Goal: Task Accomplishment & Management: Manage account settings

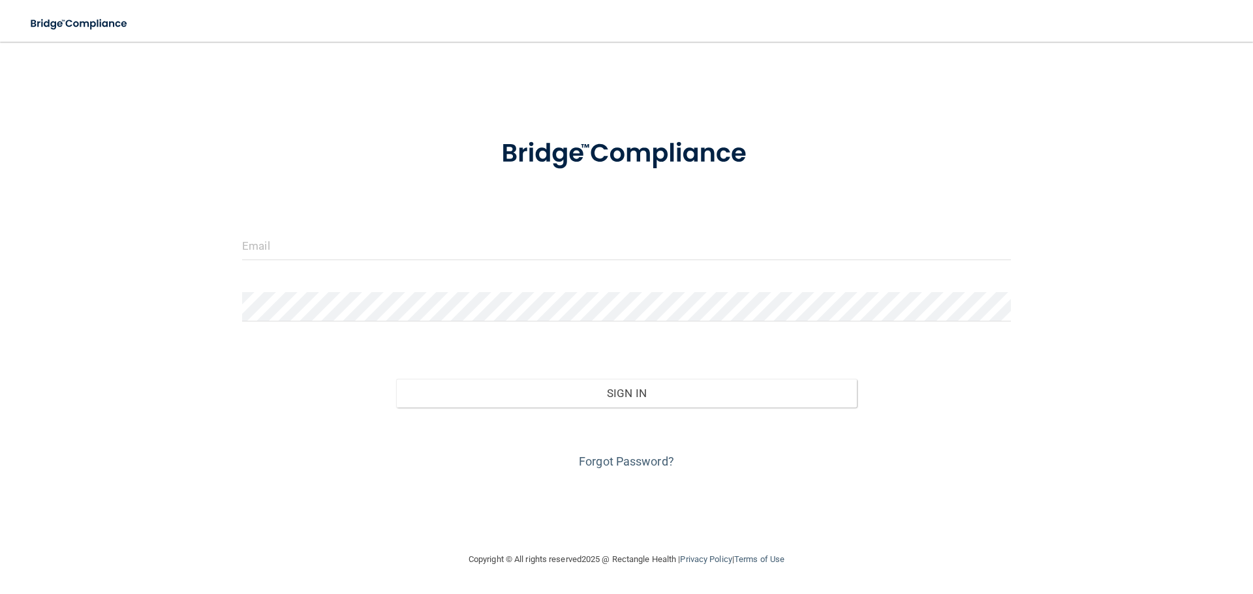
click at [502, 212] on form "Invalid email/password. You don't have permission to access that page. Sign In …" at bounding box center [626, 296] width 769 height 352
click at [504, 239] on input "email" at bounding box center [626, 245] width 769 height 29
type input "[EMAIL_ADDRESS][DOMAIN_NAME]"
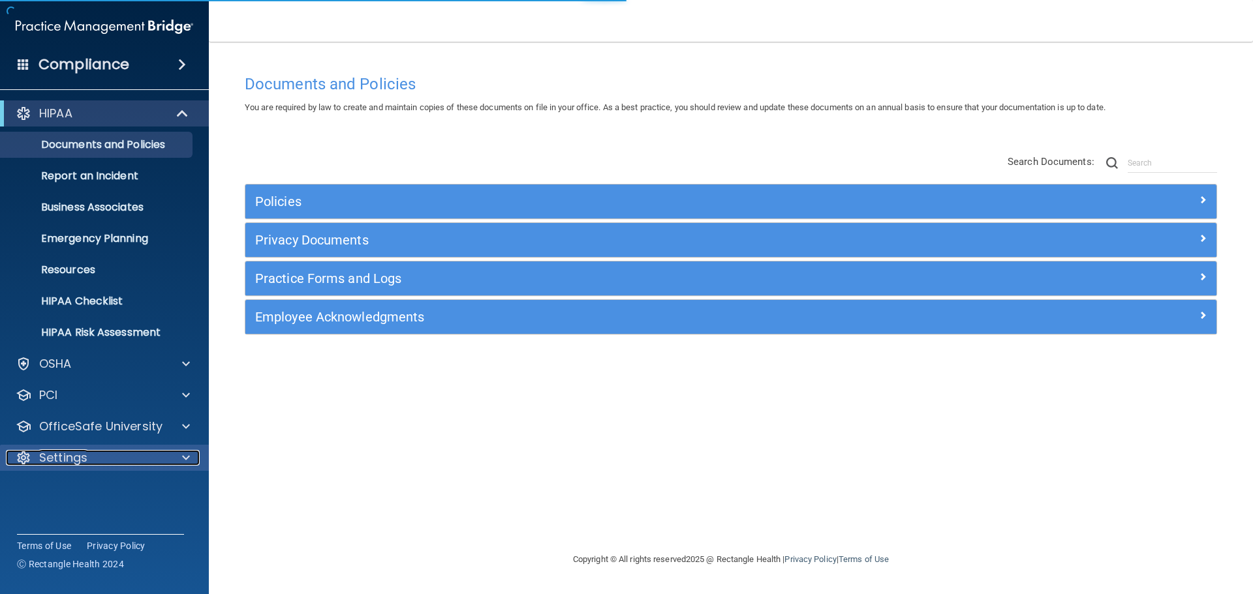
click at [95, 458] on div "Settings" at bounding box center [87, 458] width 162 height 16
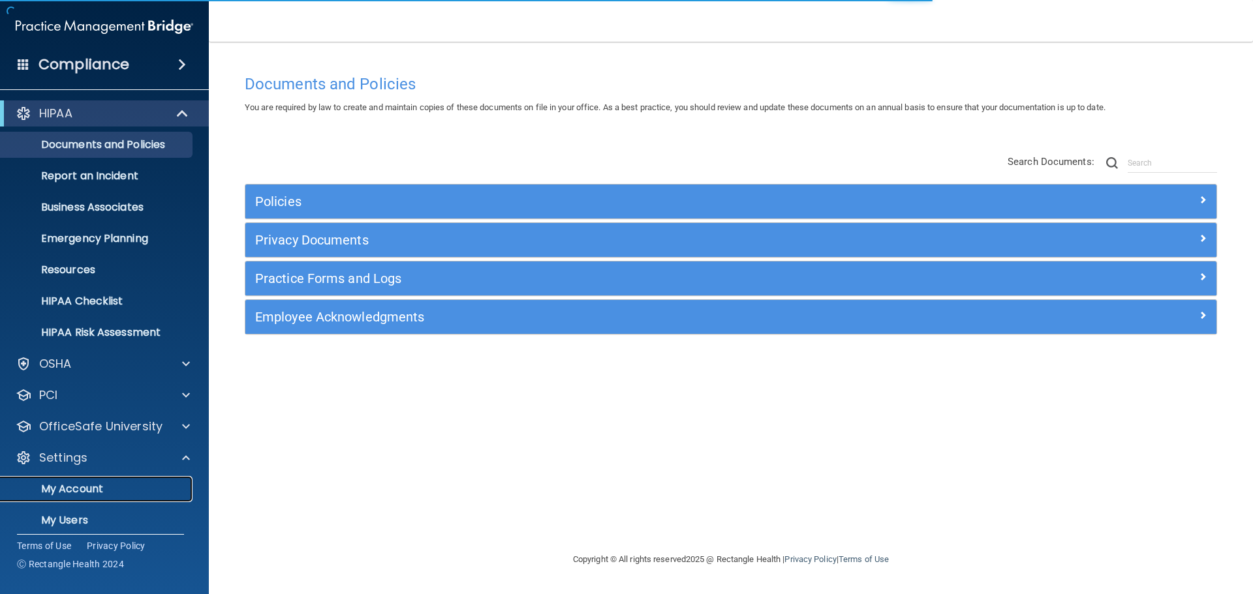
click at [76, 495] on p "My Account" at bounding box center [97, 489] width 178 height 13
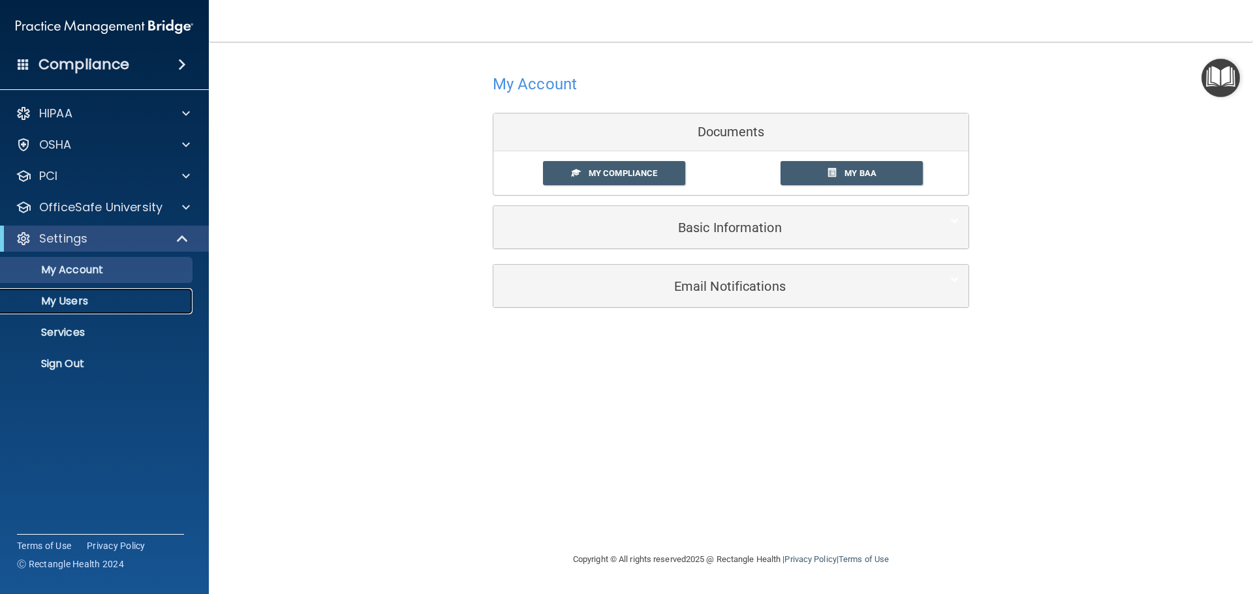
click at [89, 311] on link "My Users" at bounding box center [90, 301] width 206 height 26
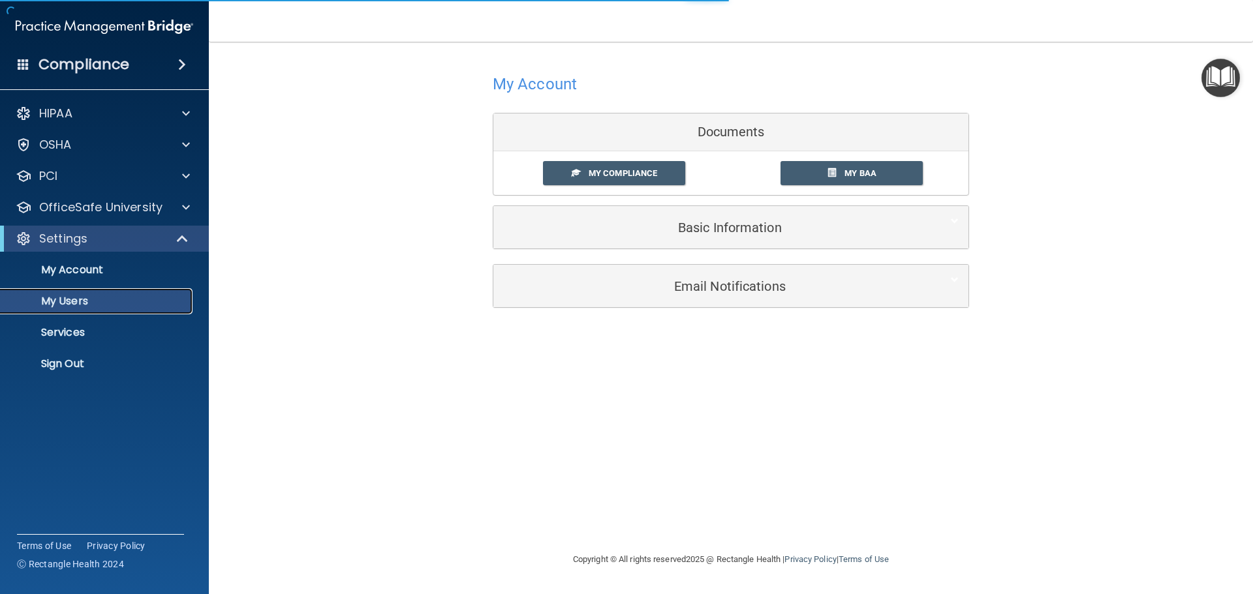
select select "20"
